Goal: Information Seeking & Learning: Learn about a topic

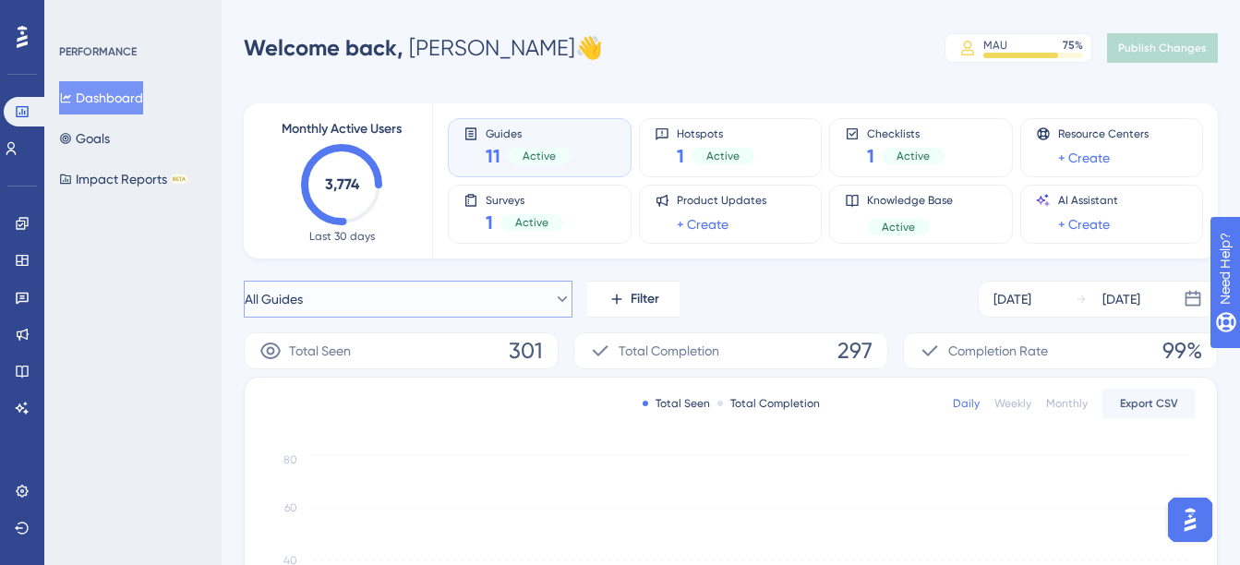
click at [345, 296] on button "All Guides" at bounding box center [408, 299] width 329 height 37
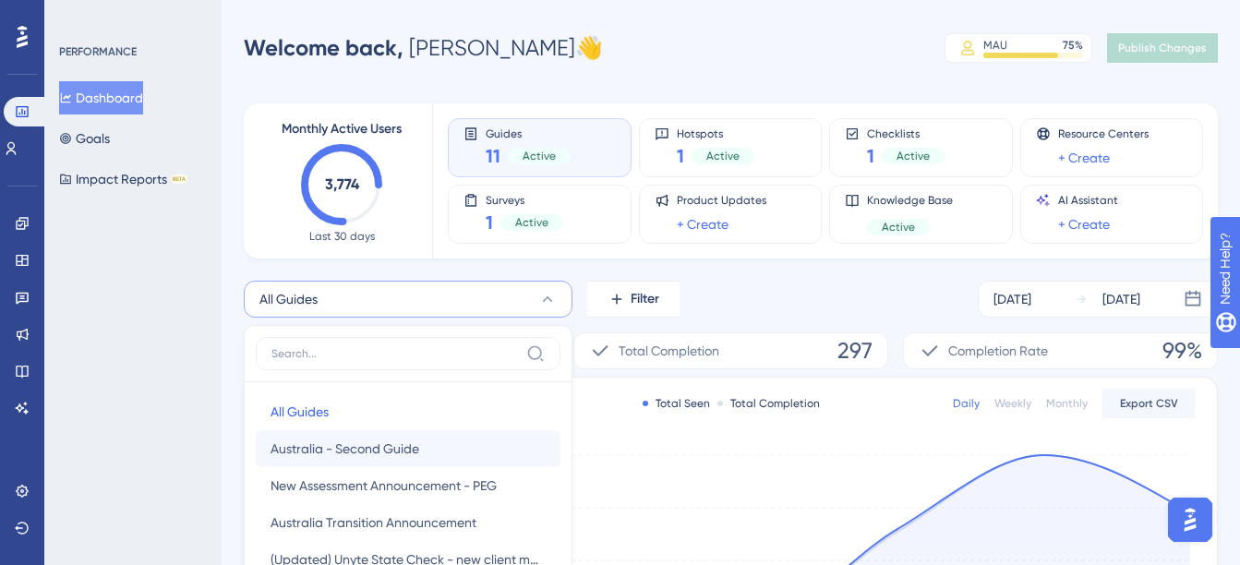
scroll to position [144, 0]
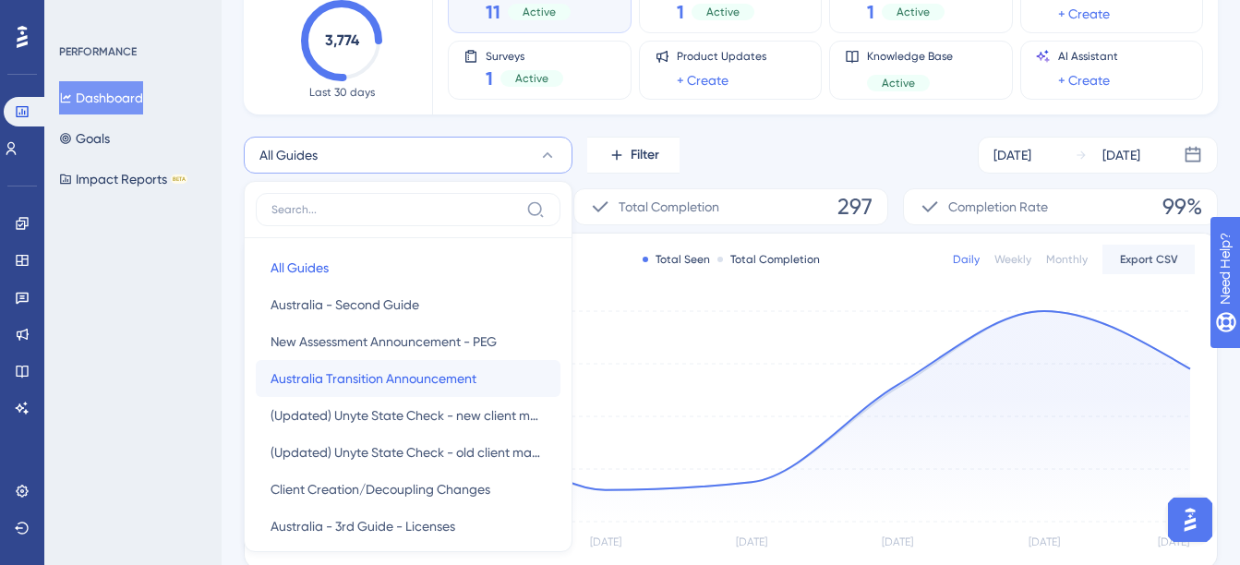
click at [394, 388] on span "Australia Transition Announcement" at bounding box center [374, 378] width 206 height 22
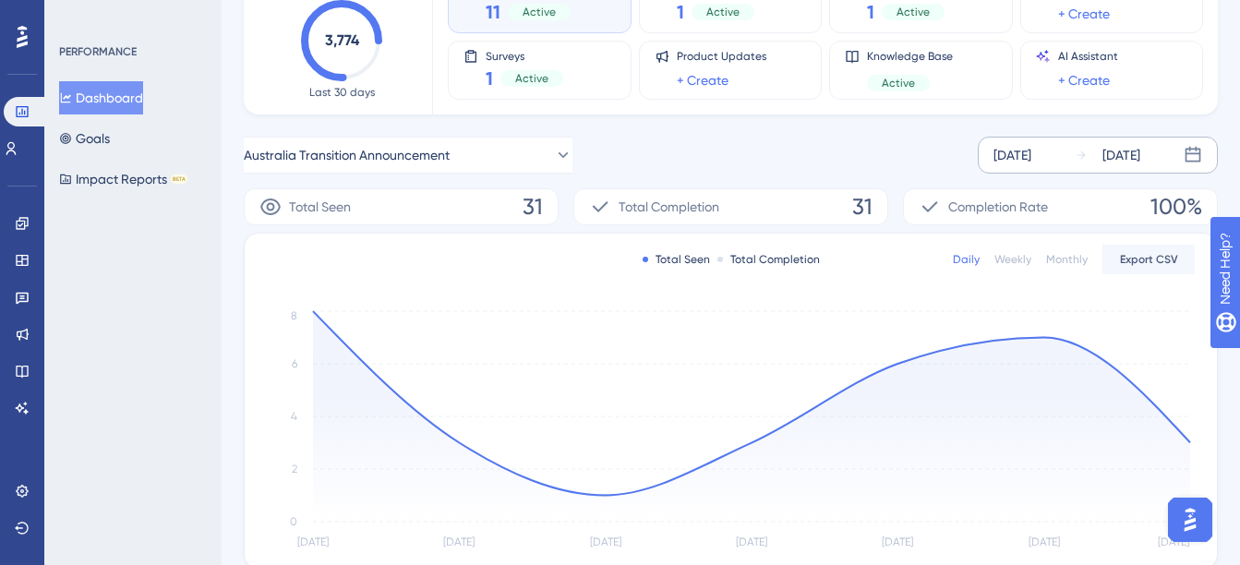
click at [1023, 164] on div "[DATE]" at bounding box center [1013, 155] width 38 height 22
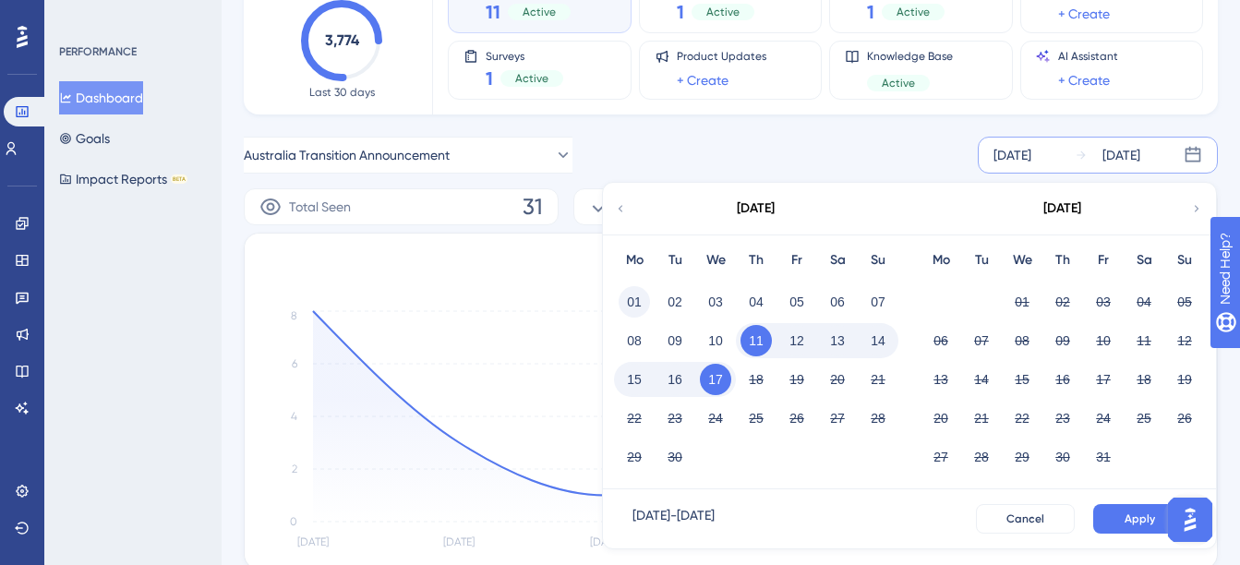
click at [637, 301] on button "01" at bounding box center [634, 301] width 31 height 31
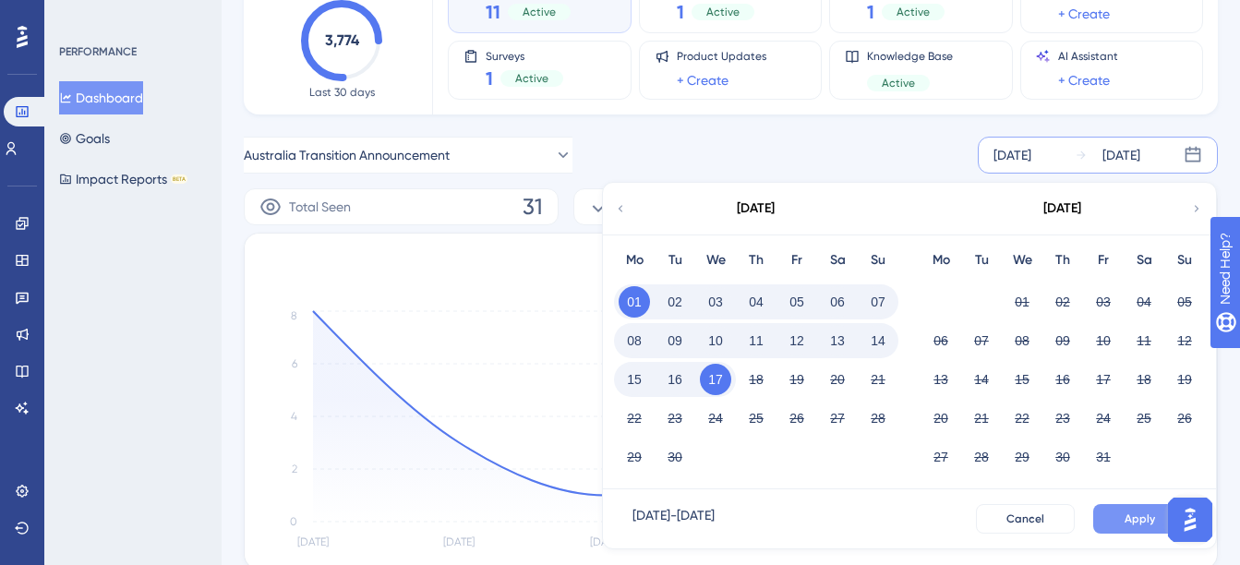
click at [1134, 521] on span "Apply" at bounding box center [1140, 519] width 30 height 15
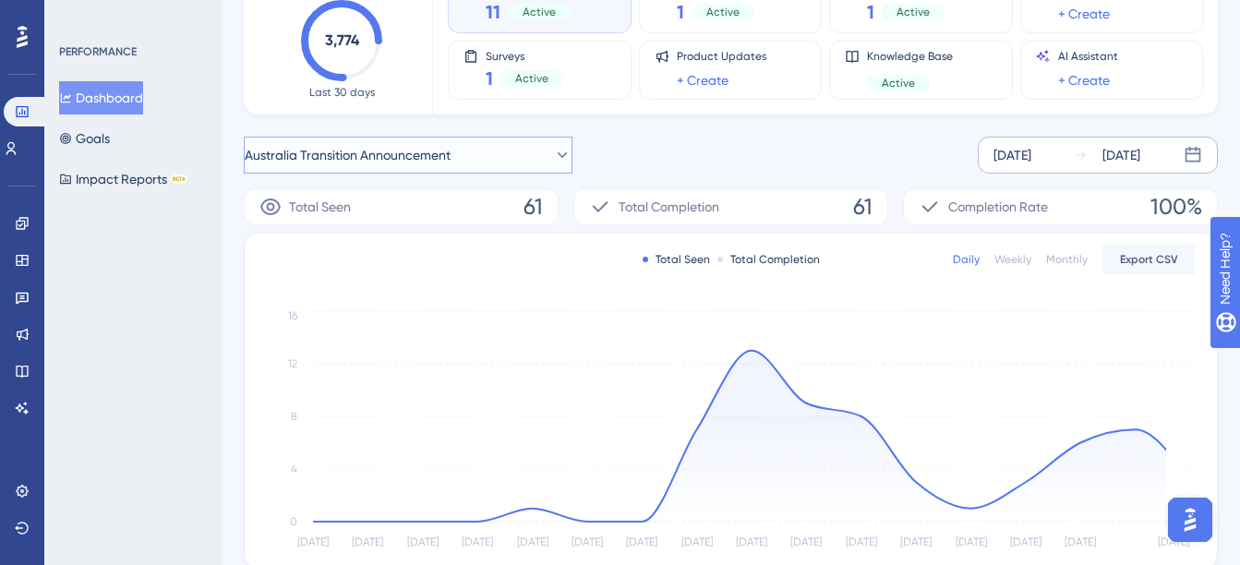
click at [395, 156] on span "Australia Transition Announcement" at bounding box center [348, 155] width 206 height 22
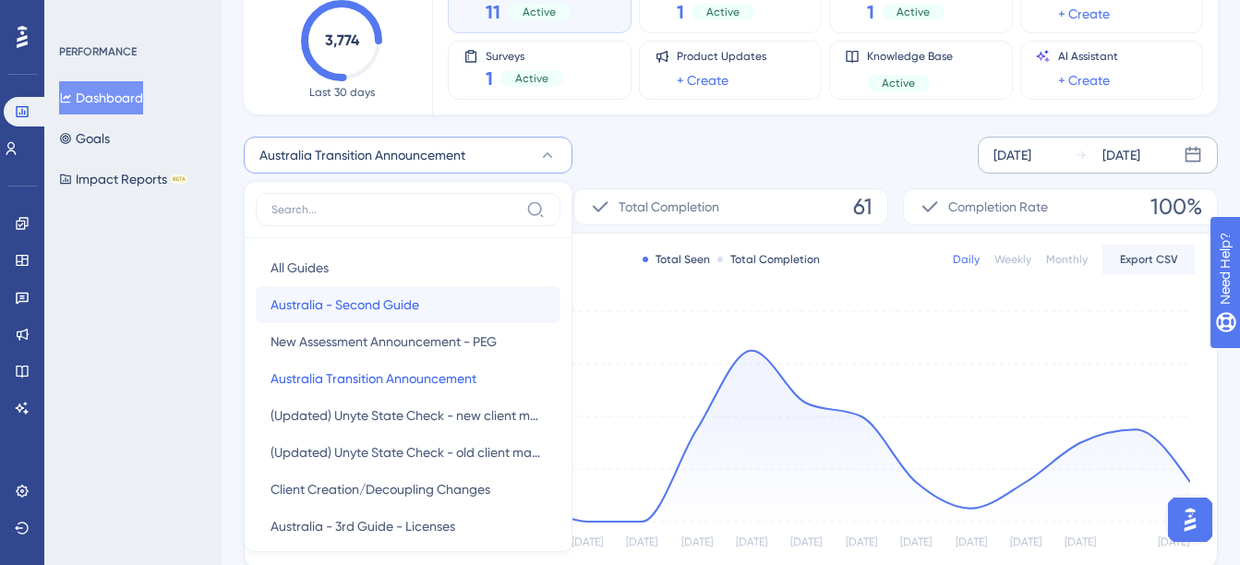
click at [374, 311] on span "Australia - Second Guide" at bounding box center [345, 305] width 149 height 22
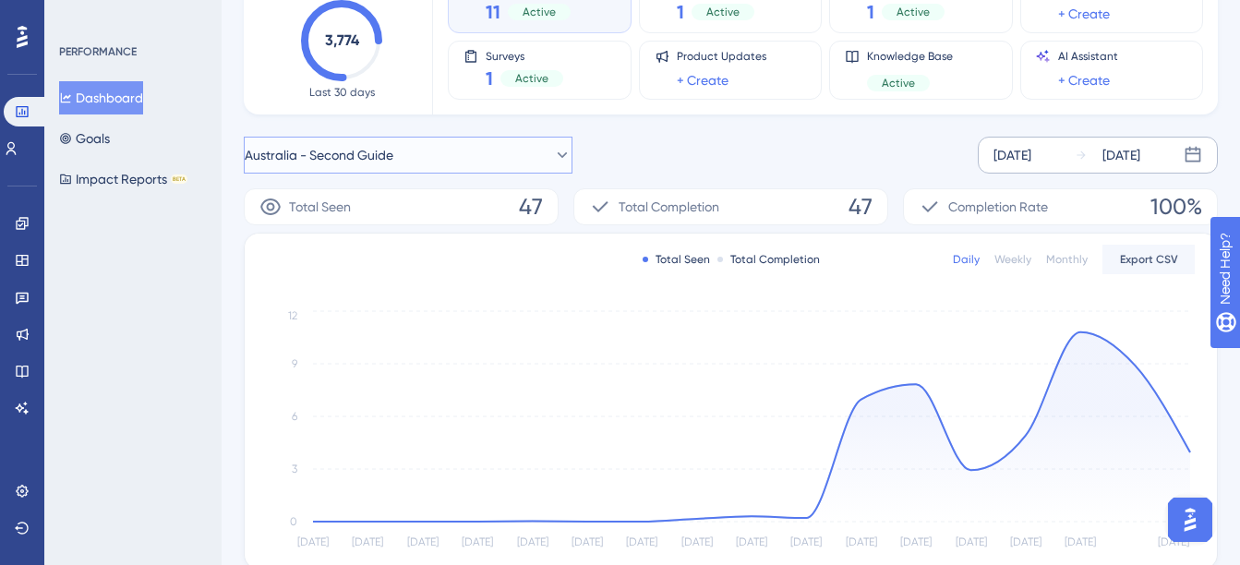
click at [359, 158] on span "Australia - Second Guide" at bounding box center [319, 155] width 149 height 22
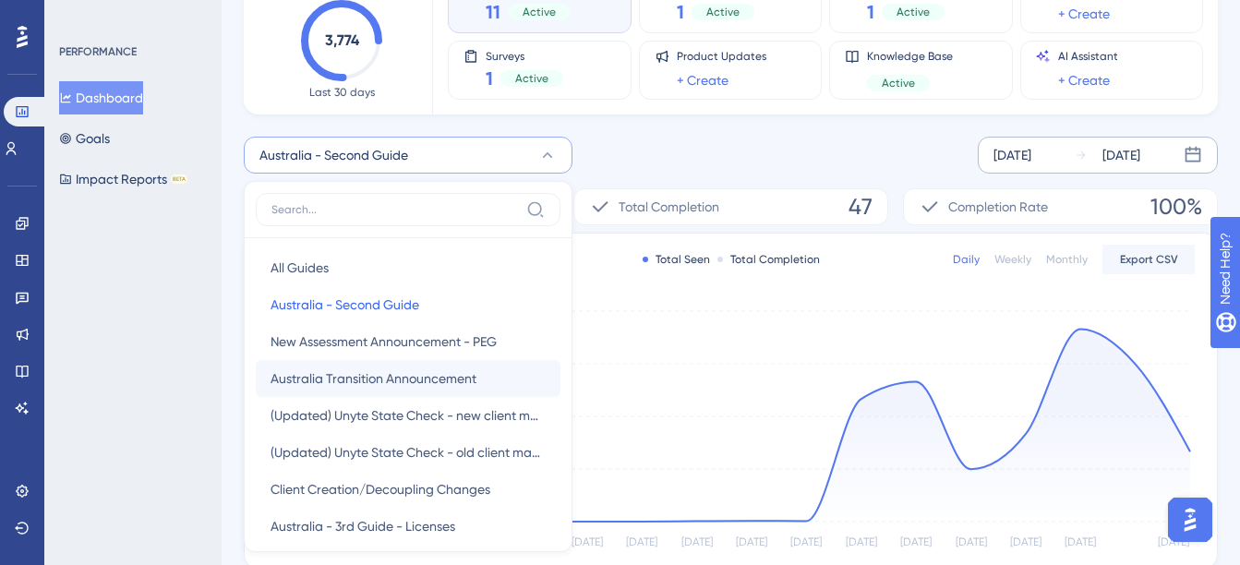
scroll to position [214, 0]
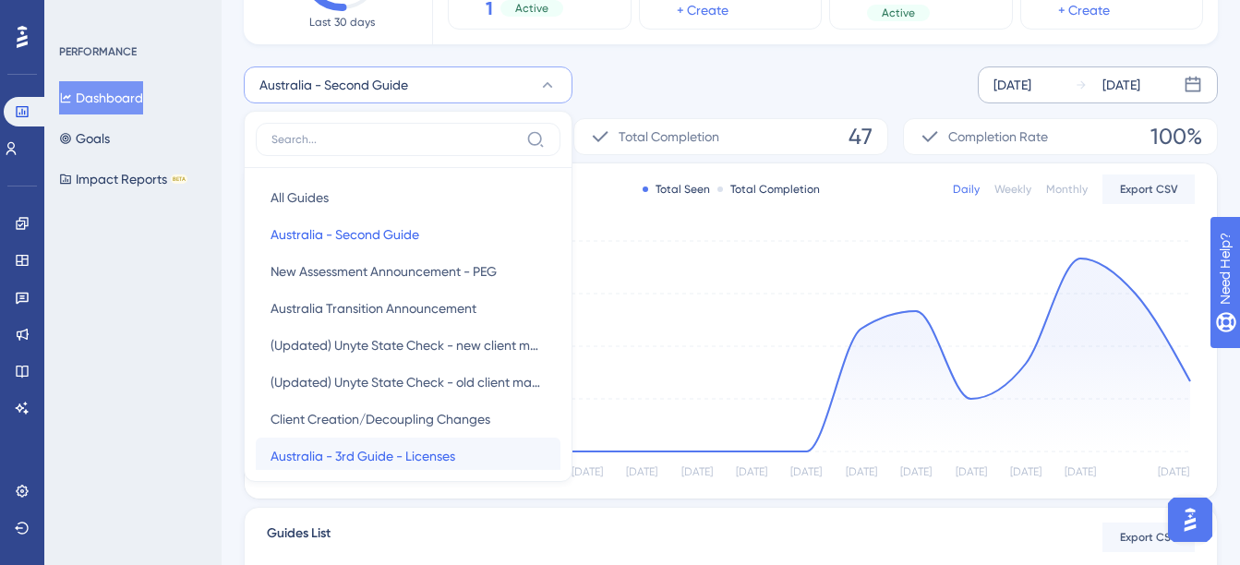
click at [412, 454] on span "Australia - 3rd Guide - Licenses" at bounding box center [363, 456] width 185 height 22
